Goal: Find specific page/section: Find specific page/section

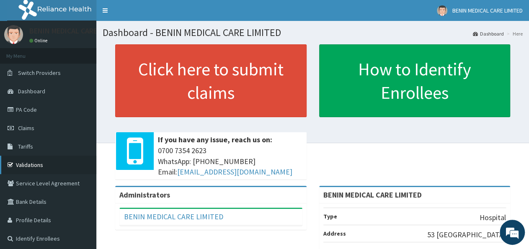
click at [32, 170] on link "Validations" at bounding box center [48, 165] width 96 height 18
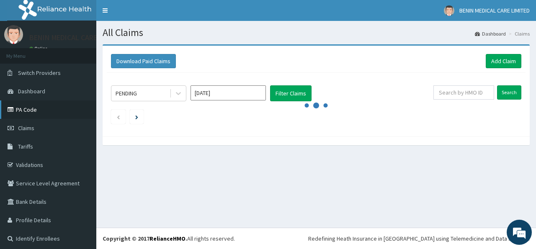
click at [25, 110] on link "PA Code" at bounding box center [48, 110] width 96 height 18
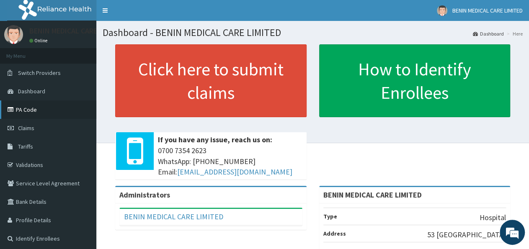
click at [31, 111] on link "PA Code" at bounding box center [48, 110] width 96 height 18
